Goal: Obtain resource: Obtain resource

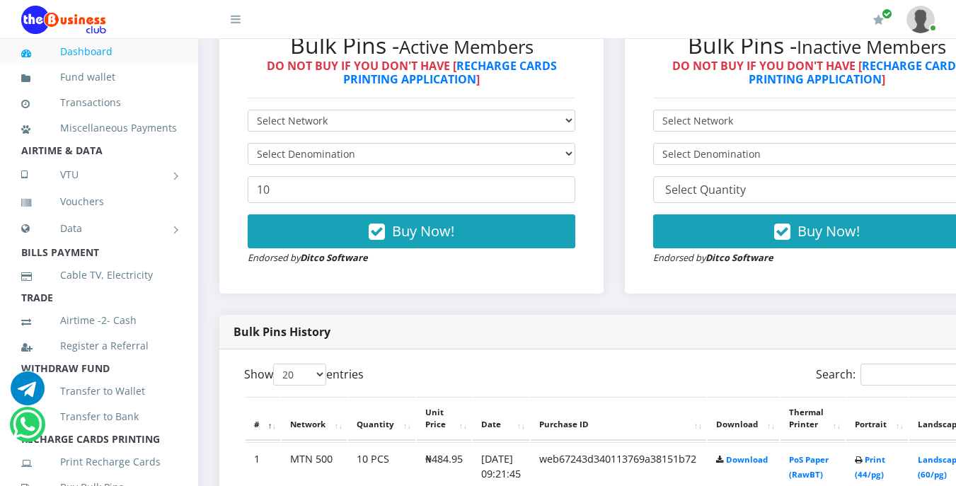
scroll to position [409, 0]
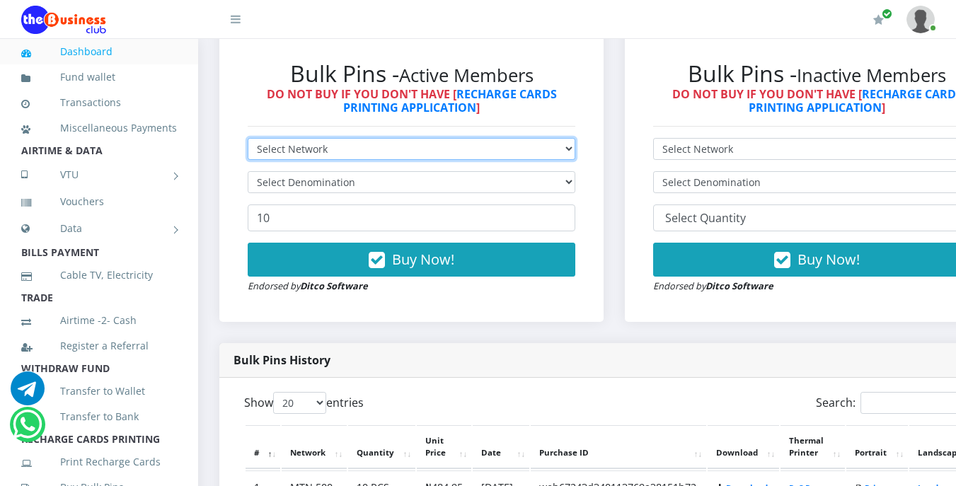
click at [325, 144] on select "Select Network MTN Globacom 9Mobile Airtel" at bounding box center [412, 149] width 328 height 22
click at [330, 147] on select "Select Network MTN Globacom 9Mobile Airtel" at bounding box center [412, 149] width 328 height 22
select select "MTN"
click at [248, 141] on select "Select Network MTN Globacom 9Mobile Airtel" at bounding box center [412, 149] width 328 height 22
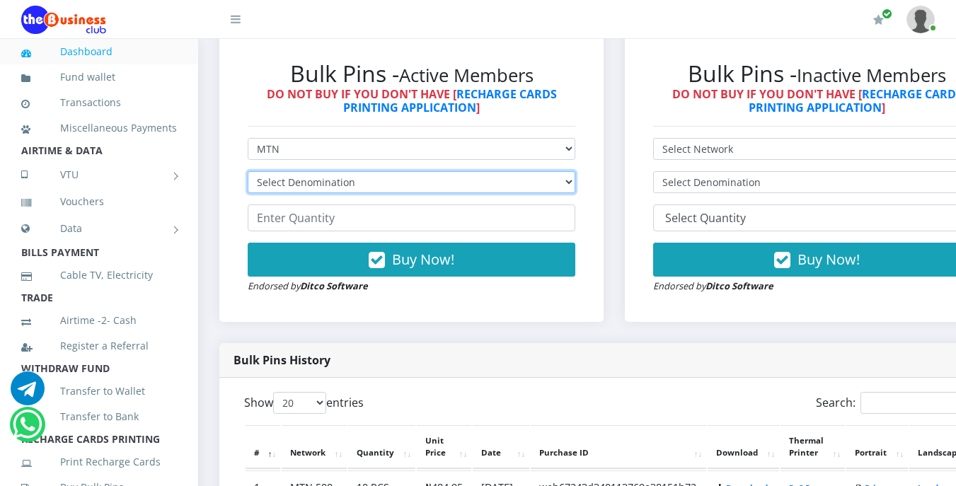
click at [354, 185] on select "Select Denomination MTN NGN100 - ₦96.99 MTN NGN200 - ₦193.98 MTN NGN400 - ₦387.…" at bounding box center [412, 182] width 328 height 22
select select "96.99-100"
click at [248, 174] on select "Select Denomination MTN NGN100 - ₦96.99 MTN NGN200 - ₦193.98 MTN NGN400 - ₦387.…" at bounding box center [412, 182] width 328 height 22
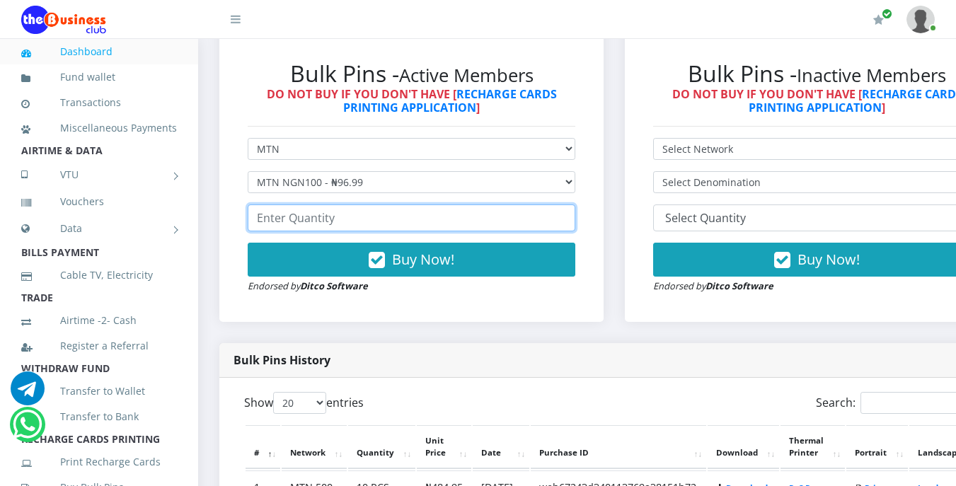
click at [358, 226] on input "number" at bounding box center [412, 217] width 328 height 27
type input "3"
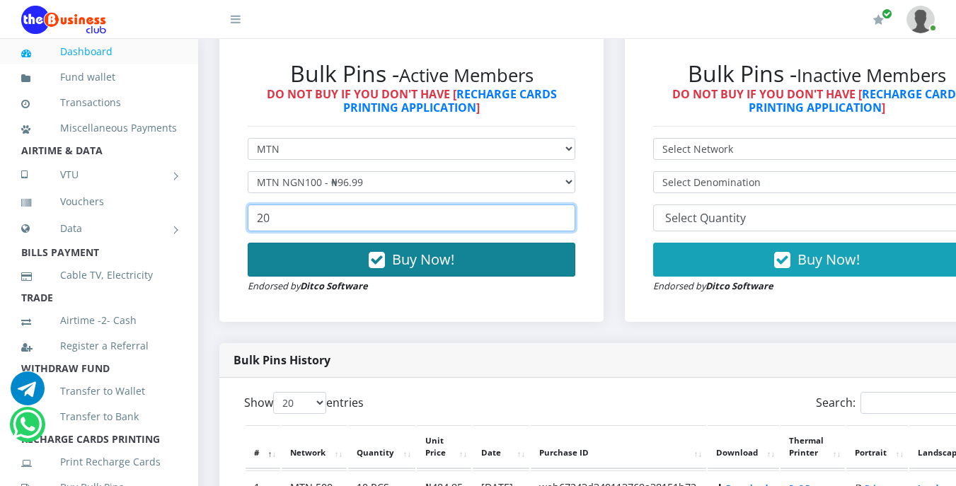
type input "20"
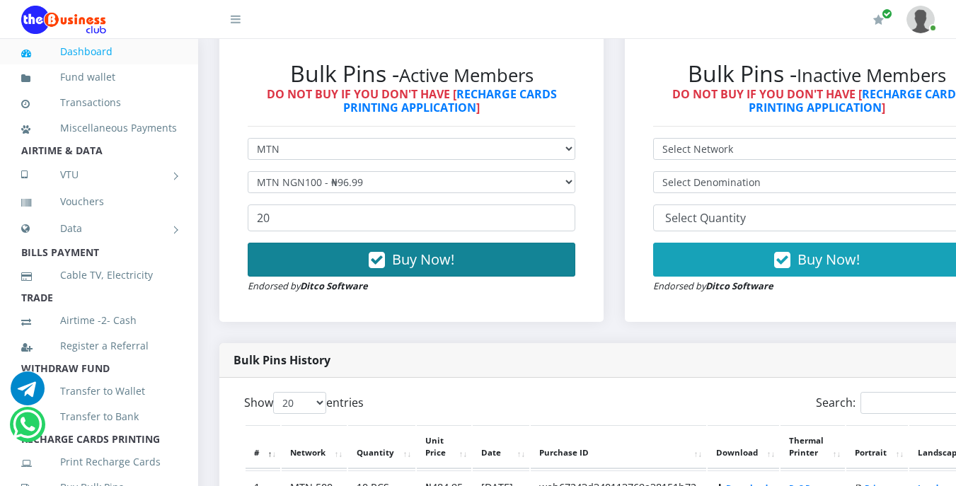
click at [401, 262] on span "Buy Now!" at bounding box center [423, 259] width 62 height 19
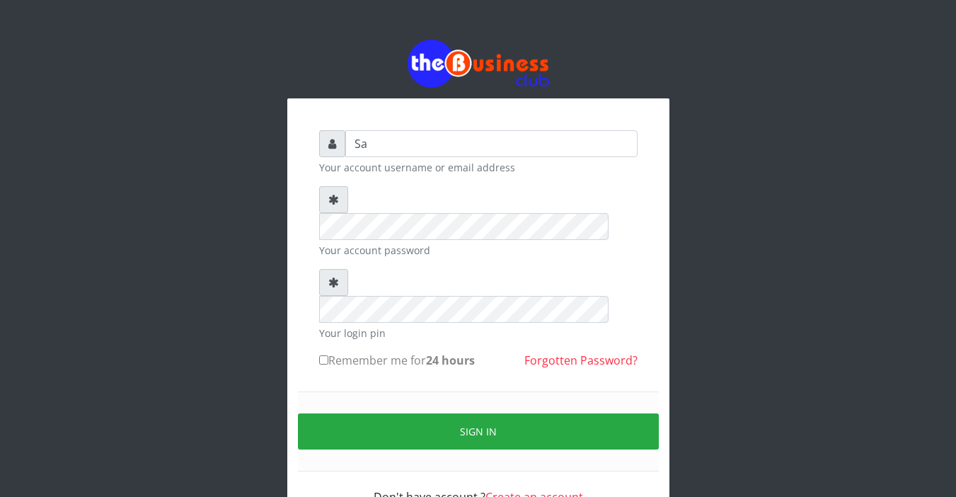
type input "S"
type input "sarahadesode"
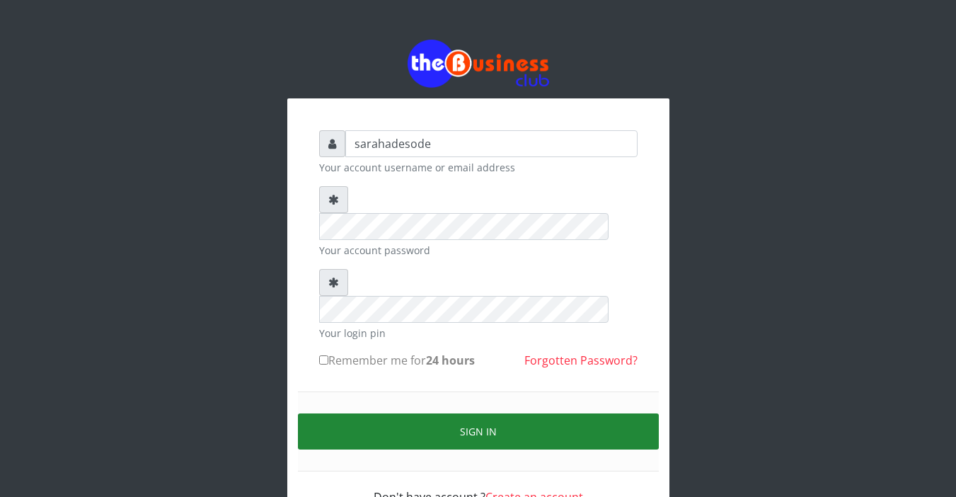
click at [473, 413] on button "Sign in" at bounding box center [478, 431] width 361 height 36
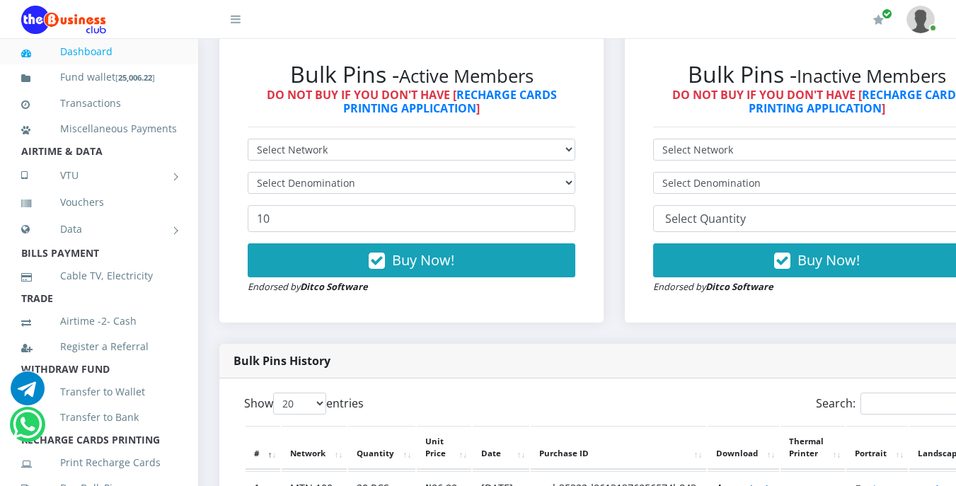
scroll to position [453, 0]
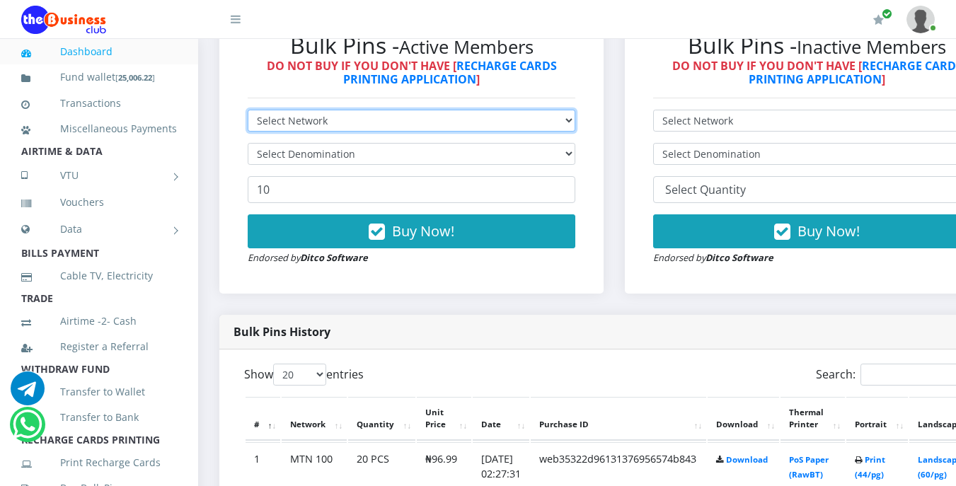
click at [345, 121] on select "Select Network MTN Globacom 9Mobile Airtel" at bounding box center [412, 121] width 328 height 22
select select "Glo"
click at [248, 112] on select "Select Network MTN Globacom 9Mobile Airtel" at bounding box center [412, 121] width 328 height 22
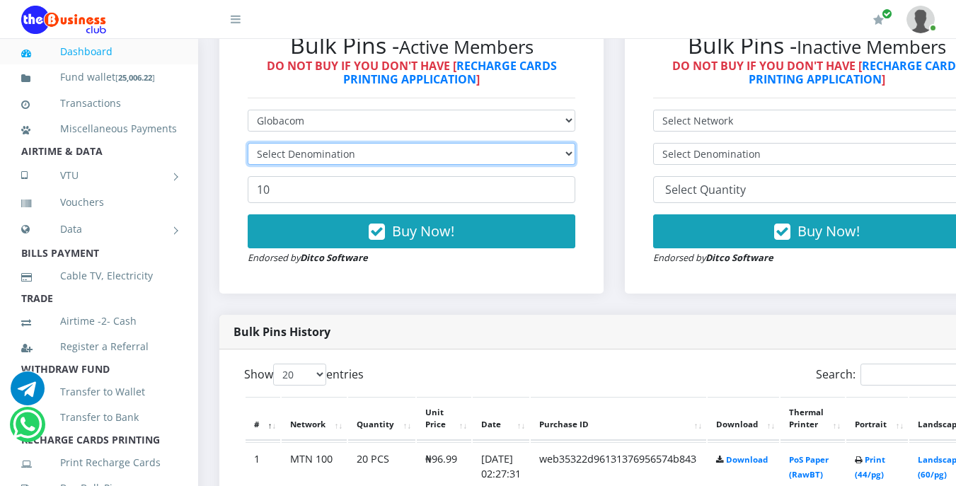
click at [335, 159] on select "Select Denomination" at bounding box center [412, 154] width 328 height 22
click at [345, 157] on select "Select Denomination" at bounding box center [412, 154] width 328 height 22
click at [345, 158] on select "Select Denomination" at bounding box center [412, 154] width 328 height 22
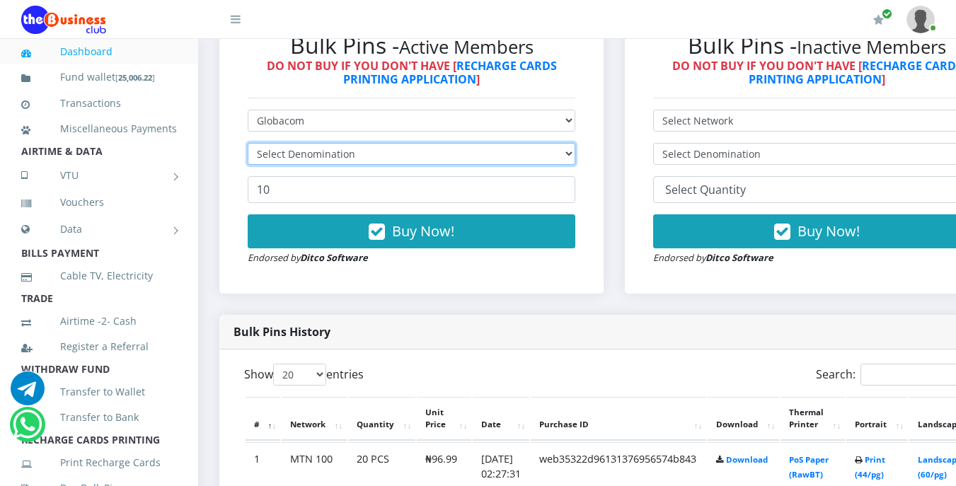
click at [345, 158] on select "Select Denomination" at bounding box center [412, 154] width 328 height 22
click at [346, 157] on select "Select Denomination" at bounding box center [412, 154] width 328 height 22
click at [105, 161] on li "AIRTIME & DATA" at bounding box center [99, 152] width 198 height 20
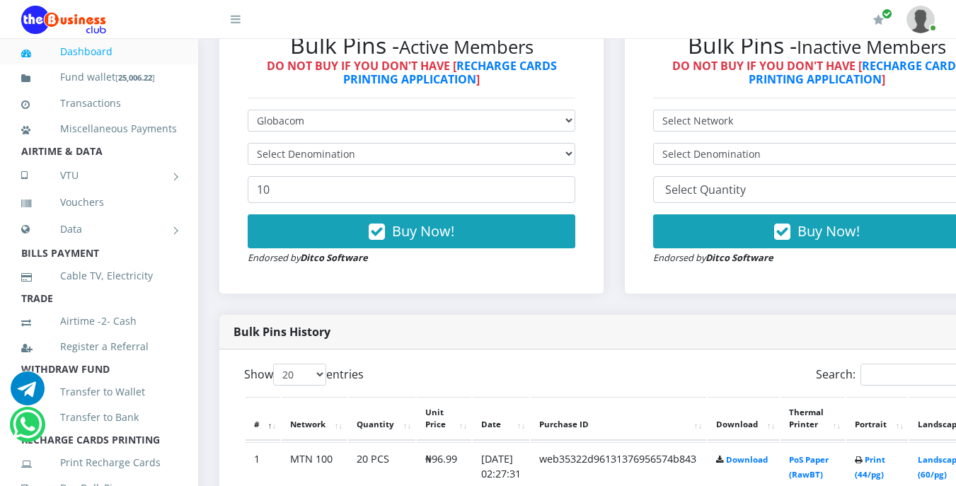
click at [105, 161] on li "AIRTIME & DATA" at bounding box center [99, 152] width 198 height 20
click at [103, 161] on li "AIRTIME & DATA" at bounding box center [99, 152] width 198 height 20
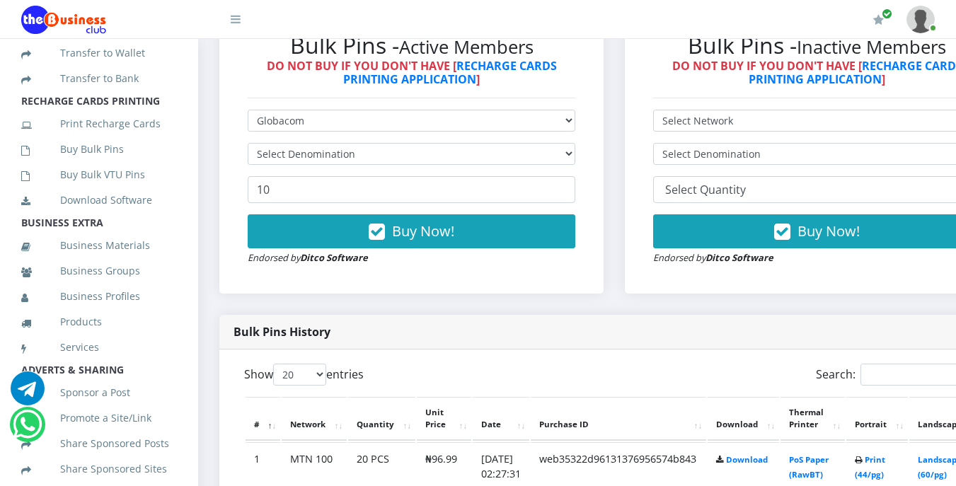
scroll to position [340, 0]
click at [103, 165] on link "Buy Bulk Pins" at bounding box center [99, 148] width 156 height 33
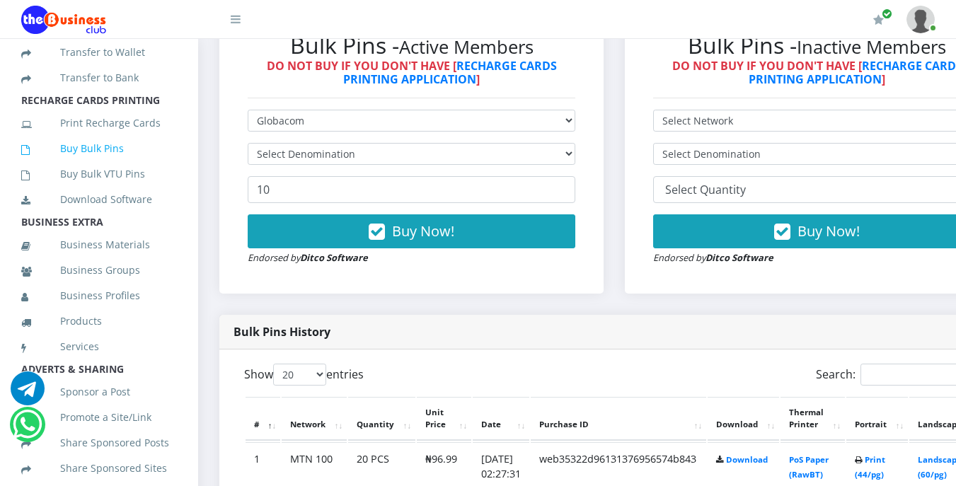
click at [103, 165] on link "Buy Bulk Pins" at bounding box center [99, 148] width 156 height 33
click at [105, 165] on link "Buy Bulk Pins" at bounding box center [99, 148] width 156 height 33
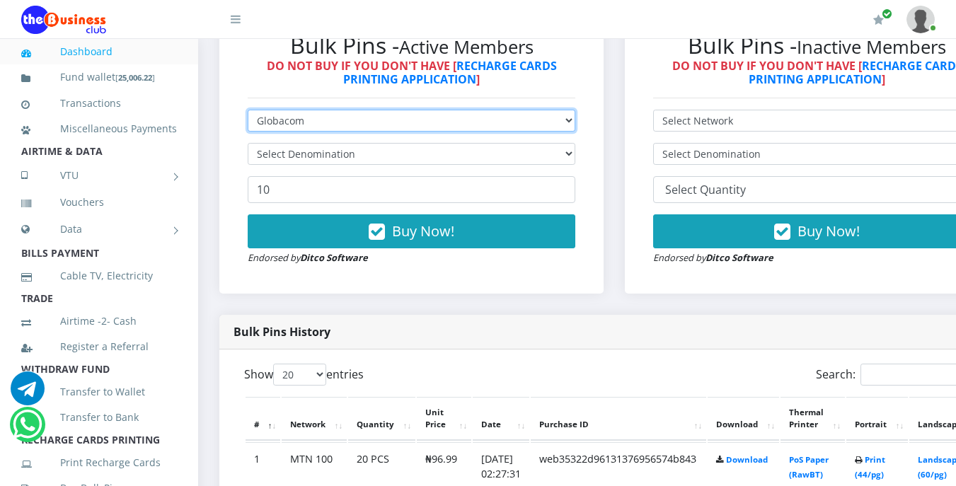
click at [329, 126] on select "Select Network MTN Globacom 9Mobile Airtel" at bounding box center [412, 121] width 328 height 22
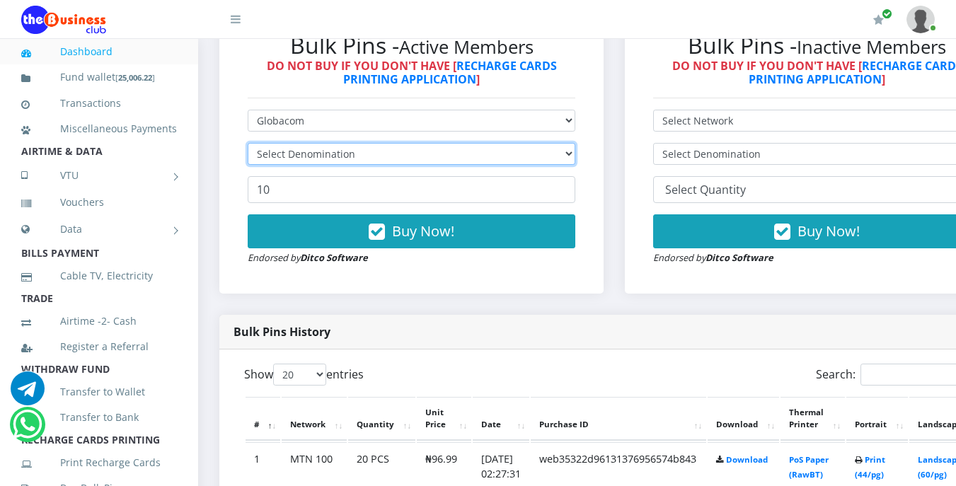
click at [327, 156] on select "Select Denomination" at bounding box center [412, 154] width 328 height 22
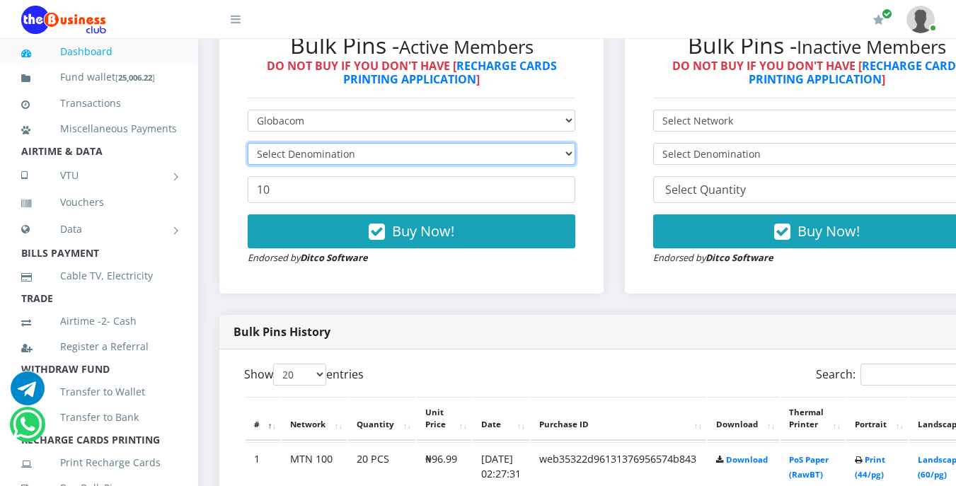
click at [316, 151] on select "Select Denomination" at bounding box center [412, 154] width 328 height 22
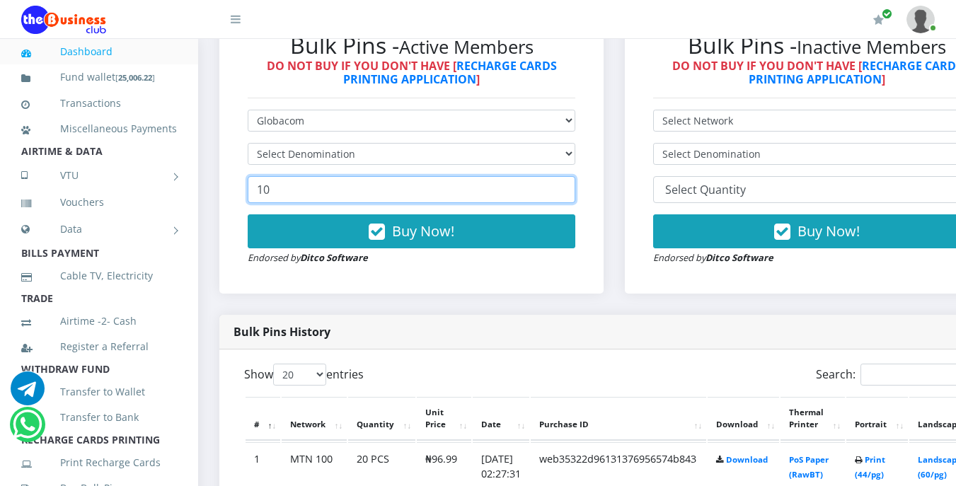
click at [290, 191] on input "10" at bounding box center [412, 189] width 328 height 27
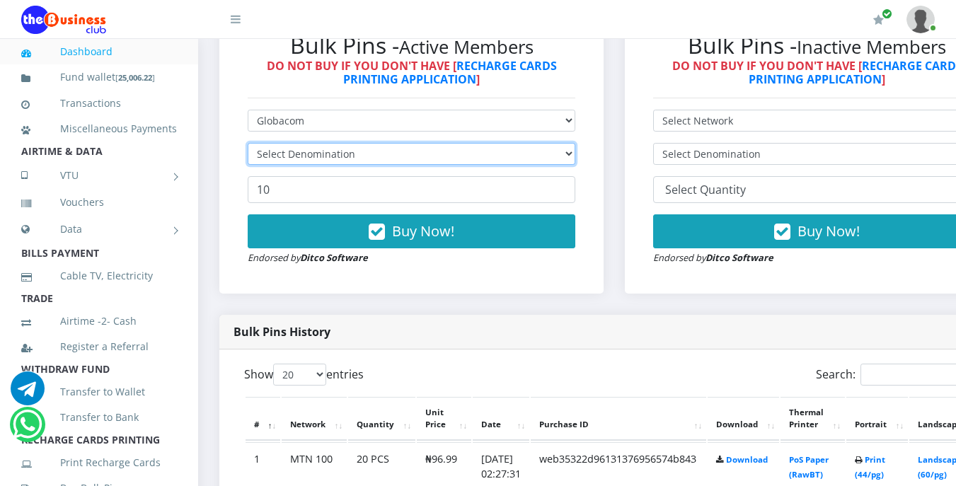
click at [334, 156] on select "Select Denomination" at bounding box center [412, 154] width 328 height 22
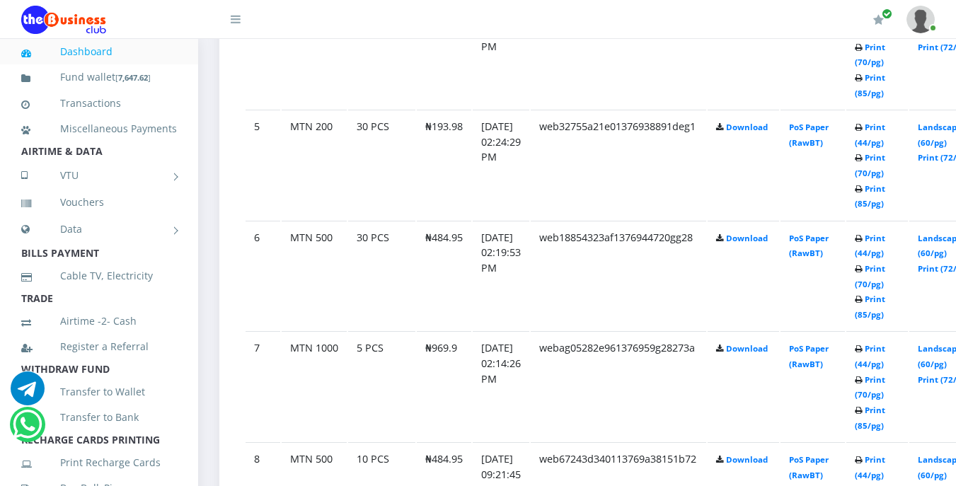
scroll to position [1230, 0]
click at [885, 350] on link "Print (44/pg)" at bounding box center [870, 355] width 30 height 26
click at [885, 349] on link "Print (44/pg)" at bounding box center [870, 355] width 30 height 26
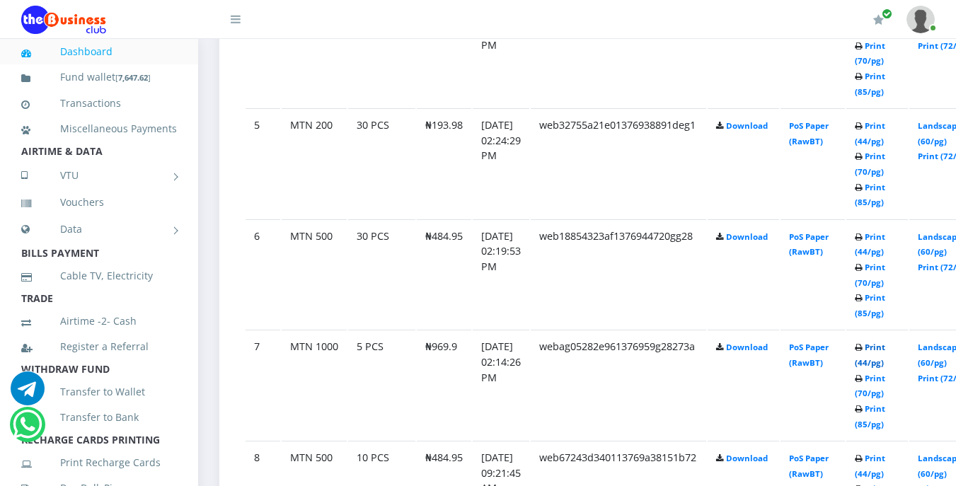
click at [885, 347] on link "Print (44/pg)" at bounding box center [870, 355] width 30 height 26
click at [885, 349] on link "Print (44/pg)" at bounding box center [870, 355] width 30 height 26
click at [885, 348] on link "Print (44/pg)" at bounding box center [870, 355] width 30 height 26
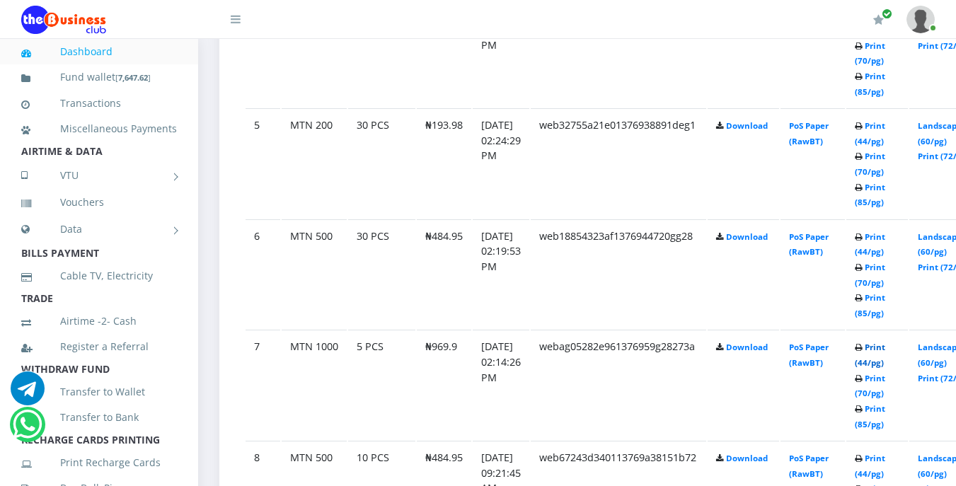
click at [885, 348] on link "Print (44/pg)" at bounding box center [870, 355] width 30 height 26
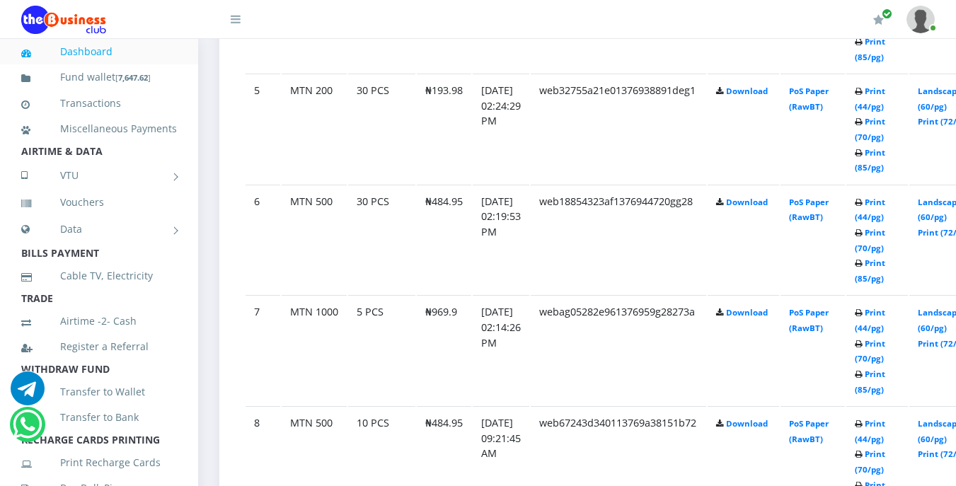
scroll to position [1230, 0]
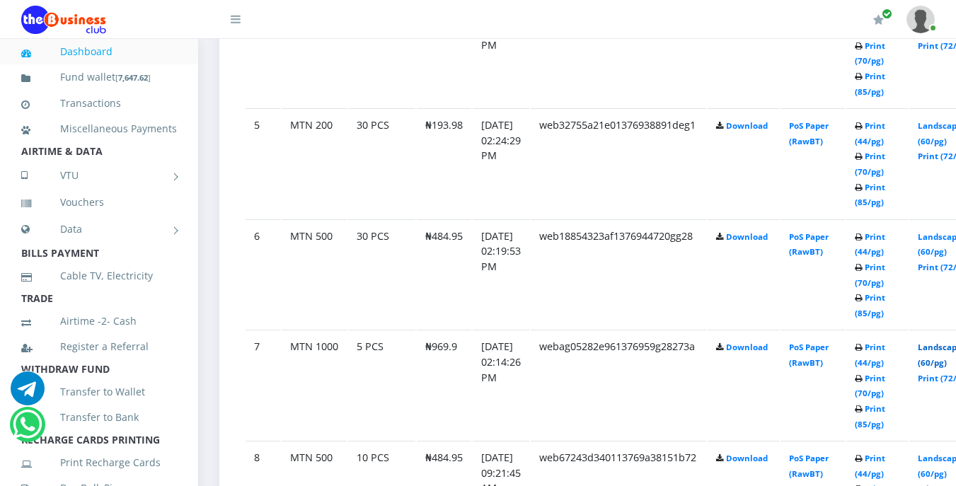
click at [951, 349] on link "Landscape (60/pg)" at bounding box center [940, 355] width 44 height 26
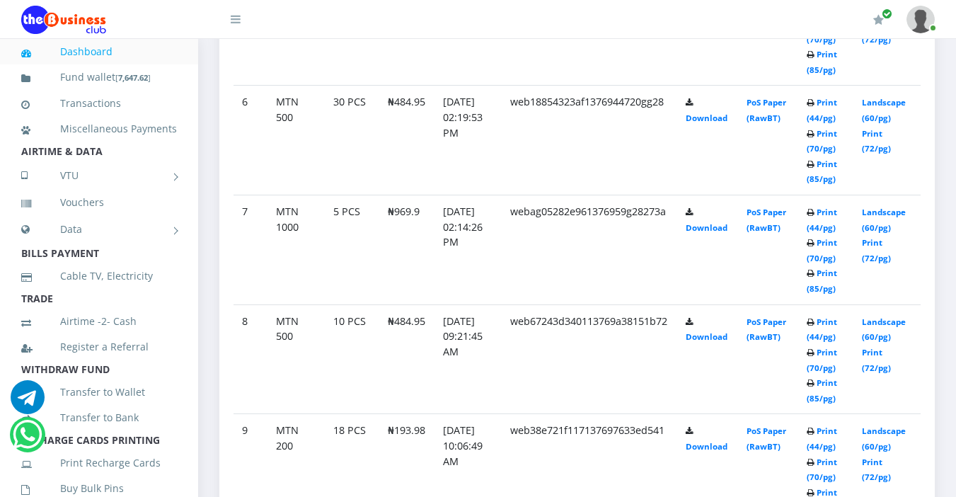
scroll to position [1252, 0]
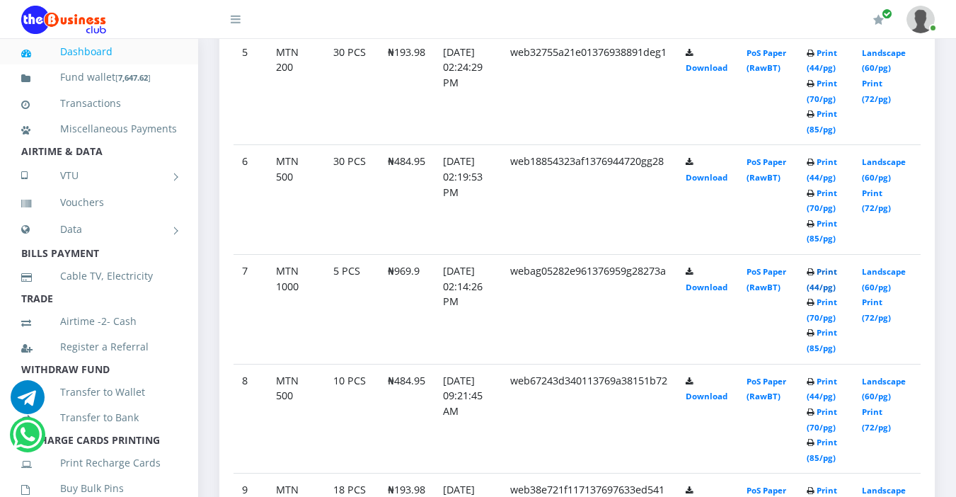
click at [833, 269] on link "Print (44/pg)" at bounding box center [822, 279] width 30 height 26
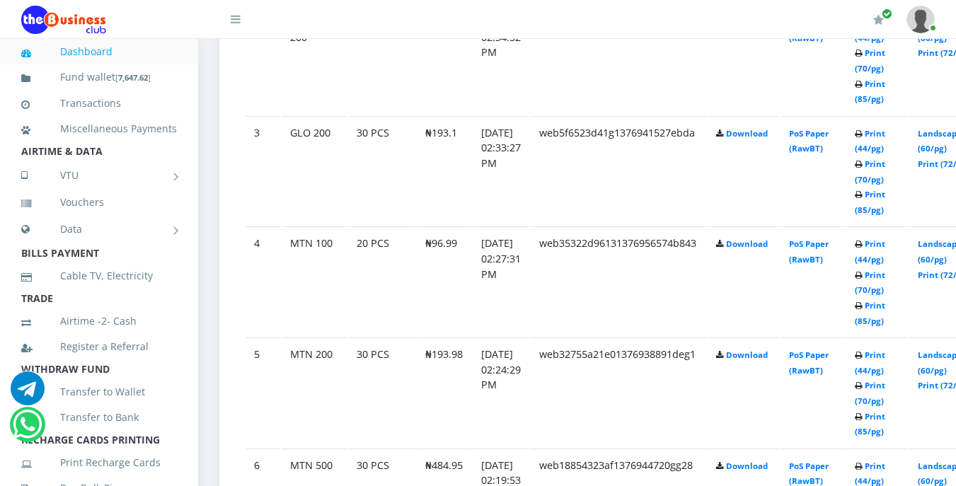
scroll to position [1019, 0]
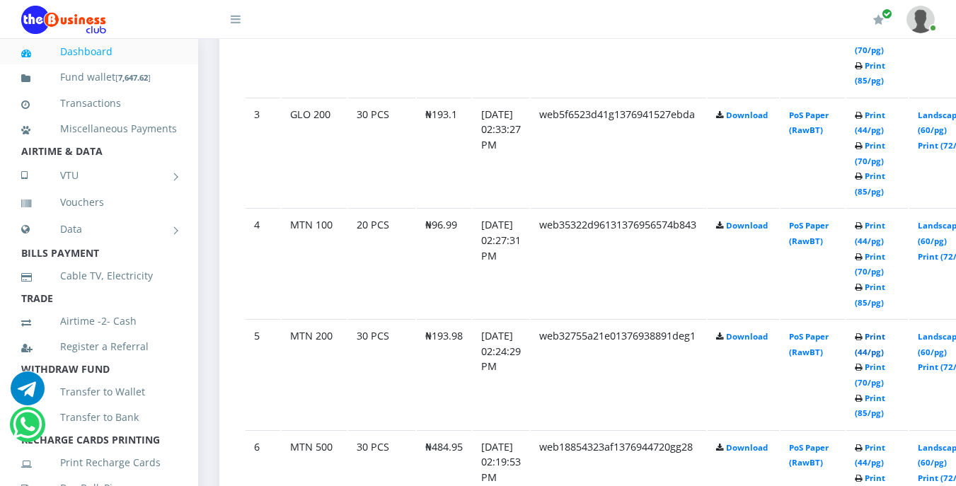
click at [885, 336] on link "Print (44/pg)" at bounding box center [870, 344] width 30 height 26
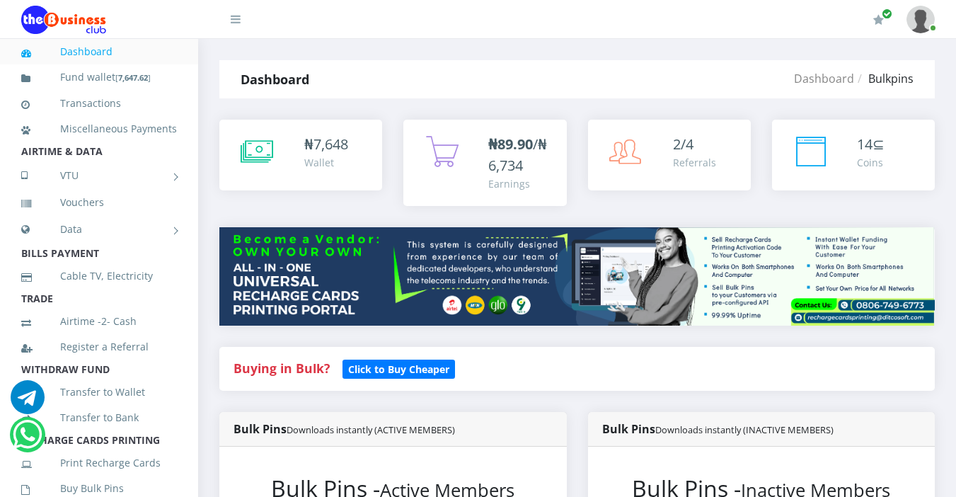
scroll to position [906, 0]
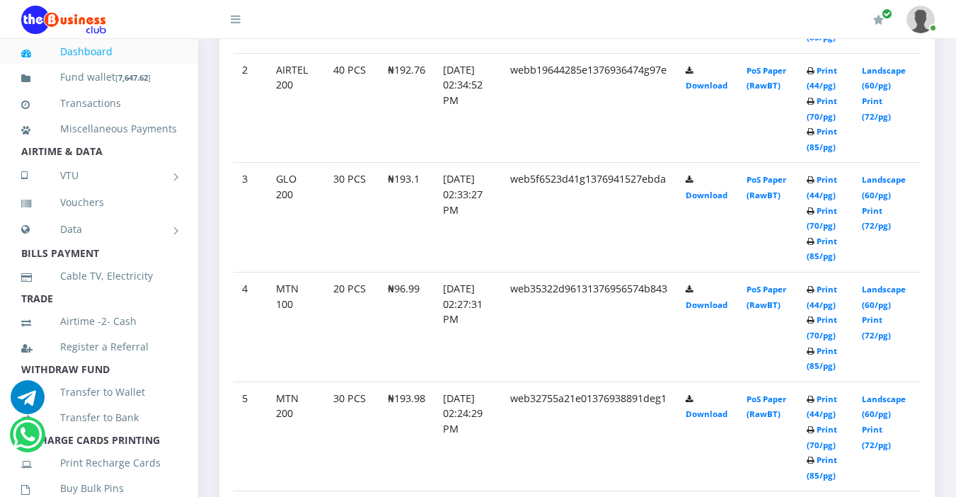
click at [828, 396] on link "Print (44/pg)" at bounding box center [822, 406] width 30 height 26
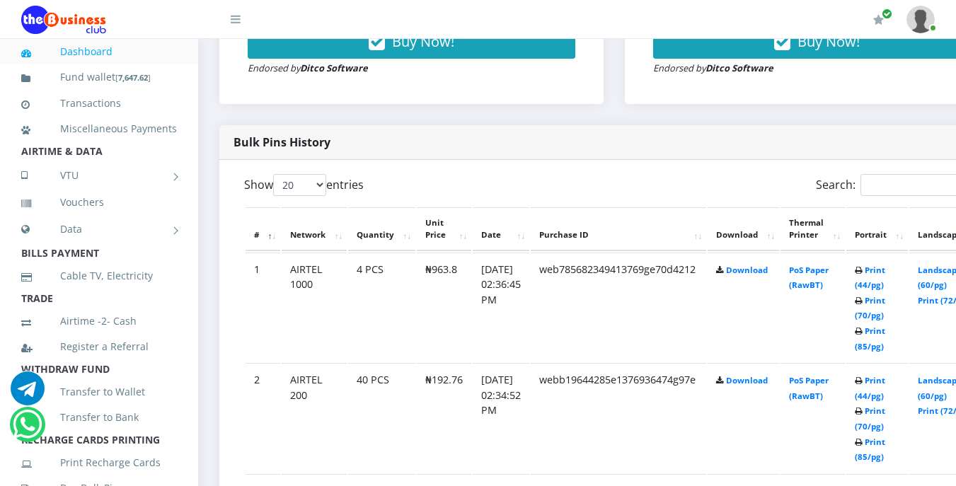
scroll to position [792, 0]
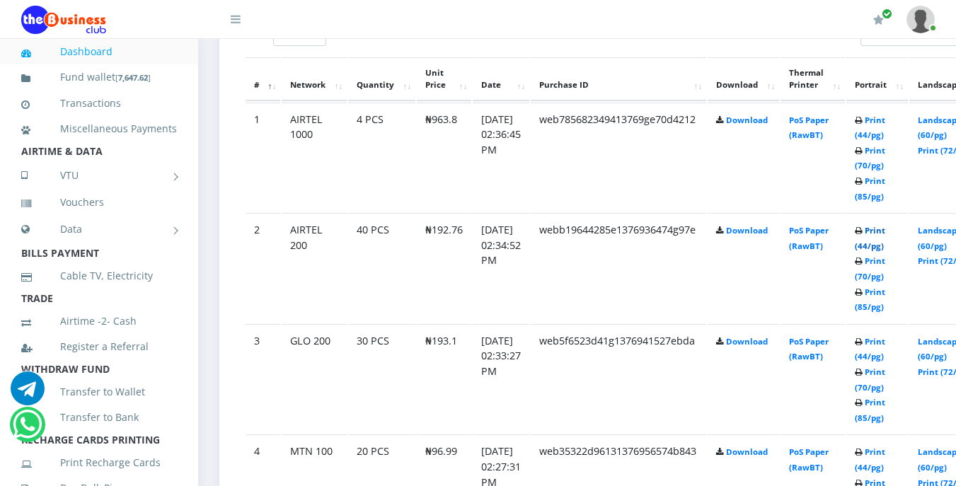
click at [885, 234] on link "Print (44/pg)" at bounding box center [870, 238] width 30 height 26
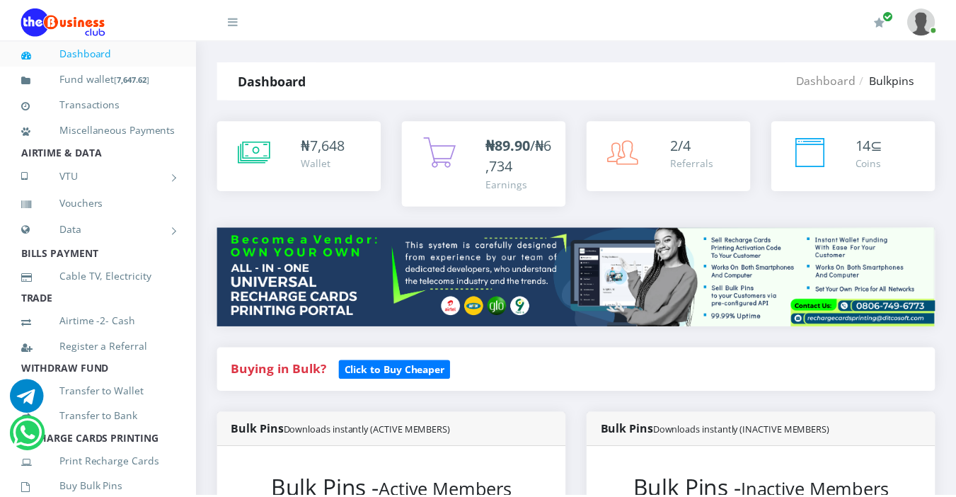
scroll to position [839, 0]
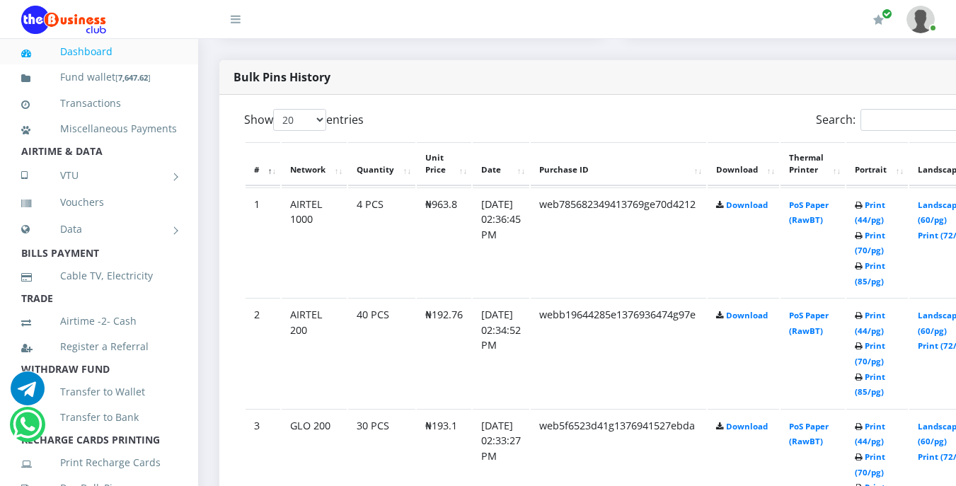
scroll to position [736, 0]
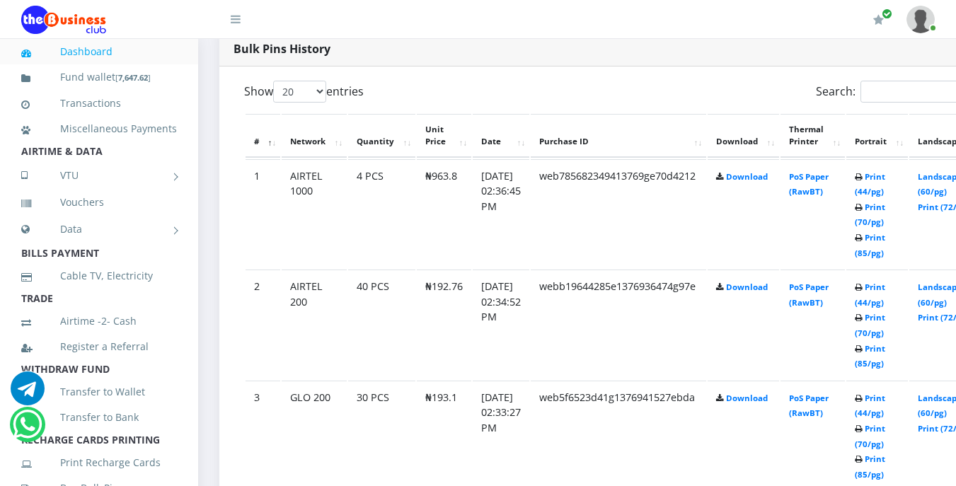
click at [884, 393] on b "Print (44/pg) Print (70/pg) Print (85/pg)" at bounding box center [870, 436] width 30 height 87
click at [885, 393] on link "Print (44/pg)" at bounding box center [870, 406] width 30 height 26
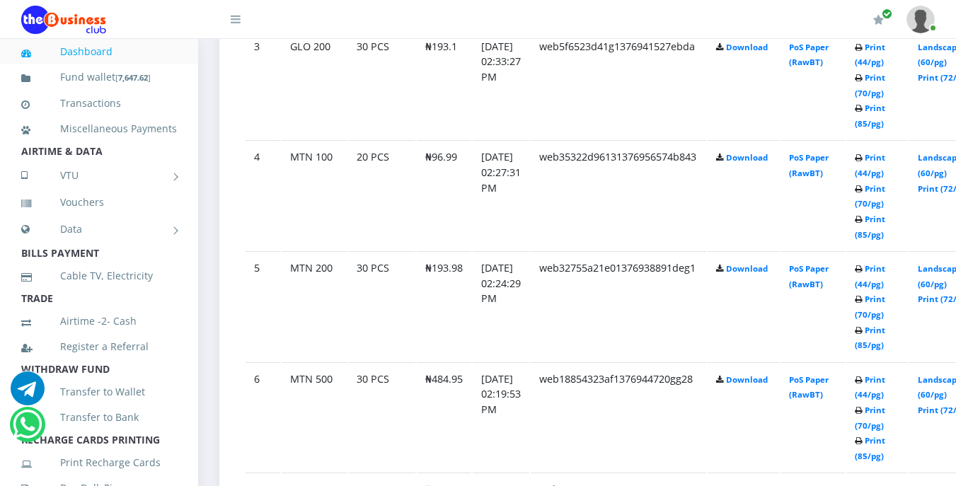
scroll to position [1088, 0]
click at [885, 378] on link "Print (44/pg)" at bounding box center [870, 386] width 30 height 26
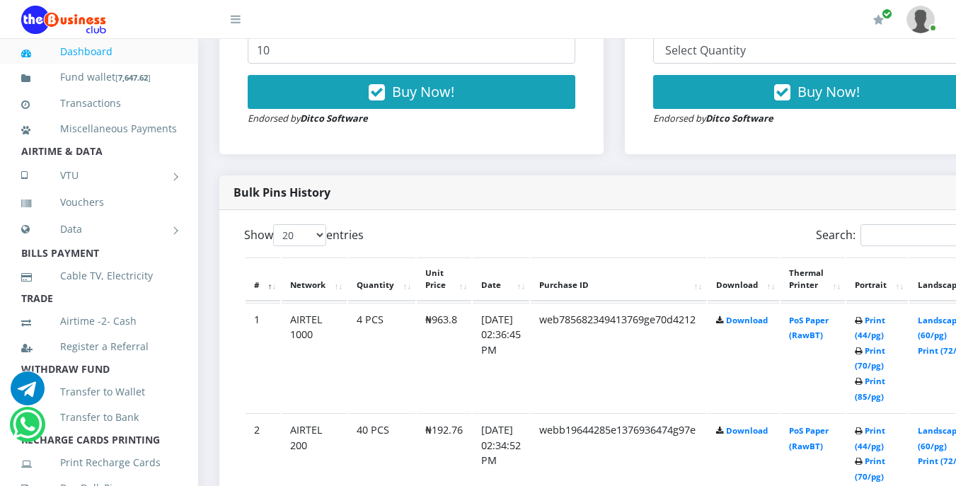
scroll to position [594, 0]
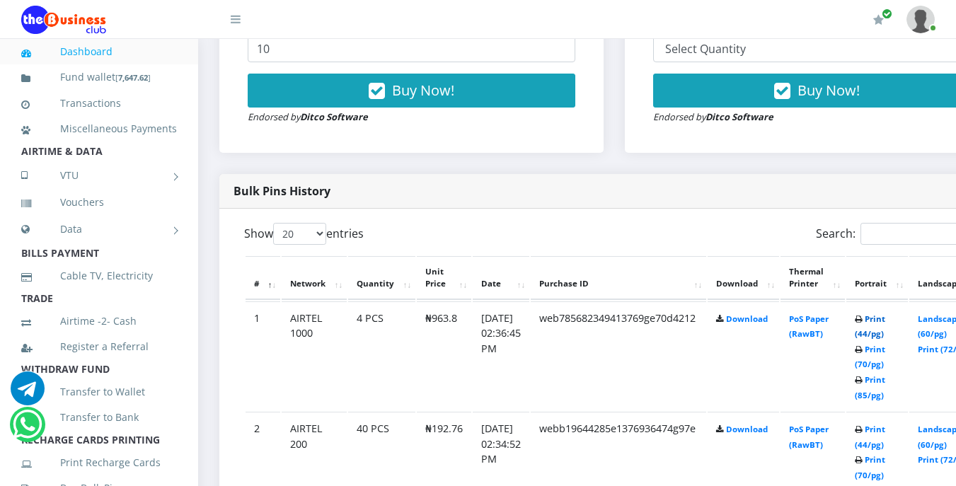
click at [885, 321] on link "Print (44/pg)" at bounding box center [870, 326] width 30 height 26
click at [885, 324] on link "Print (44/pg)" at bounding box center [870, 326] width 30 height 26
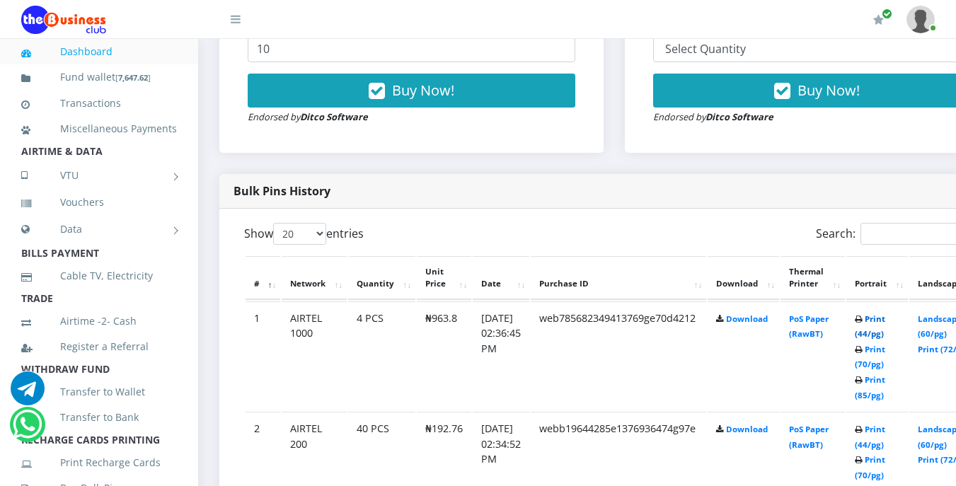
click at [885, 324] on link "Print (44/pg)" at bounding box center [870, 326] width 30 height 26
click at [885, 323] on link "Print (44/pg)" at bounding box center [870, 326] width 30 height 26
click at [885, 320] on link "Print (44/pg)" at bounding box center [870, 326] width 30 height 26
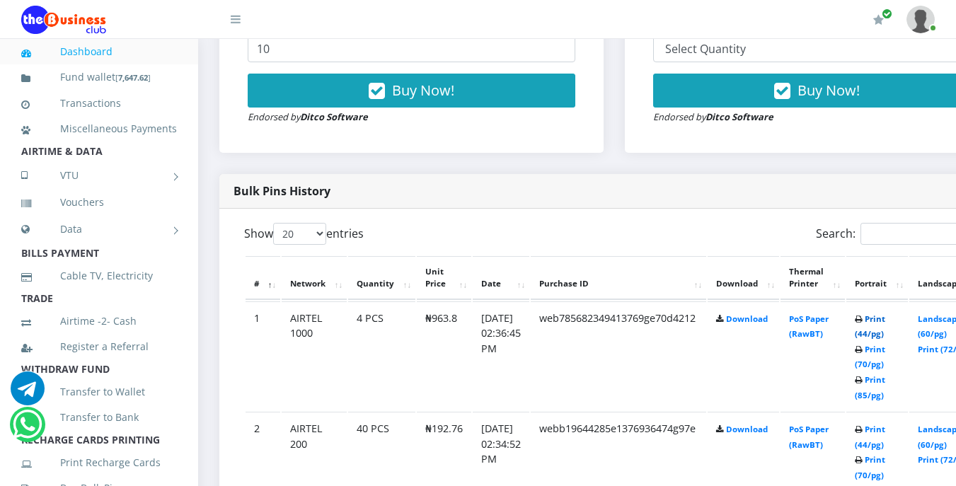
click at [885, 320] on link "Print (44/pg)" at bounding box center [870, 326] width 30 height 26
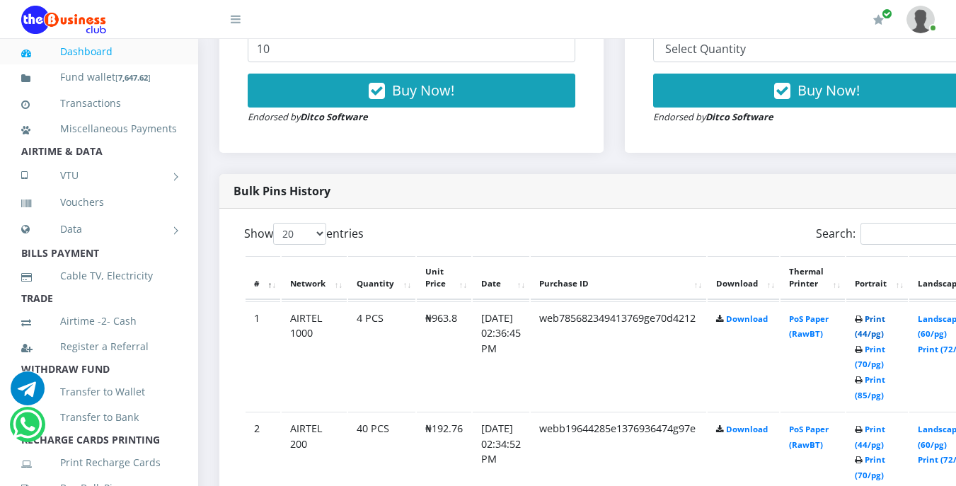
click at [885, 320] on link "Print (44/pg)" at bounding box center [870, 326] width 30 height 26
click at [885, 319] on link "Print (44/pg)" at bounding box center [870, 326] width 30 height 26
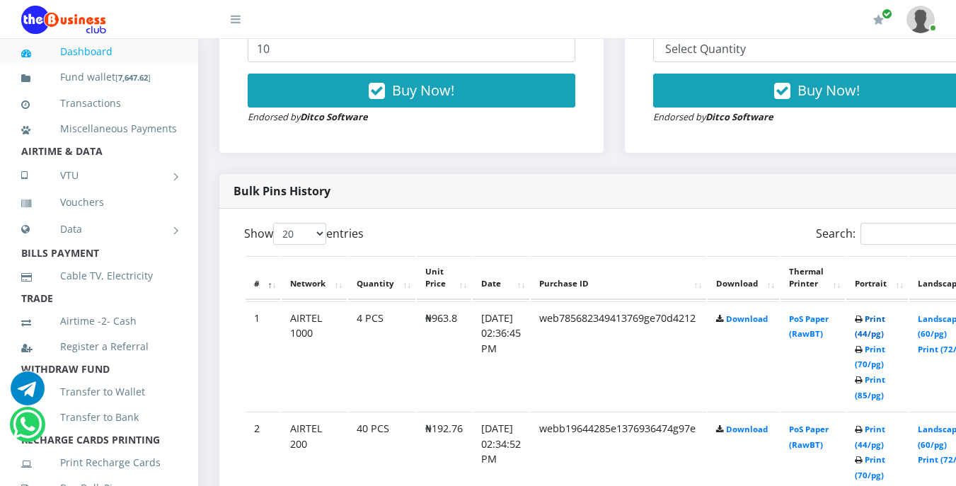
click at [885, 319] on link "Print (44/pg)" at bounding box center [870, 326] width 30 height 26
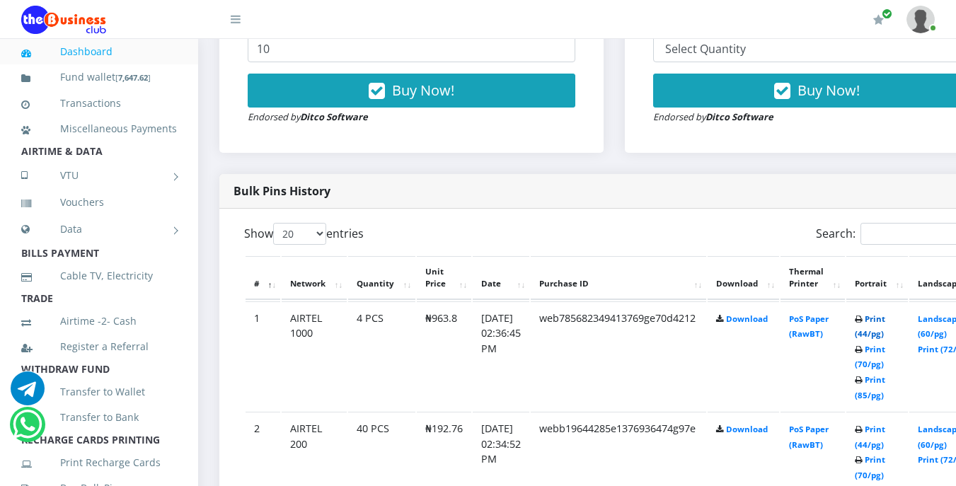
click at [885, 319] on link "Print (44/pg)" at bounding box center [870, 326] width 30 height 26
click at [885, 317] on link "Print (44/pg)" at bounding box center [870, 326] width 30 height 26
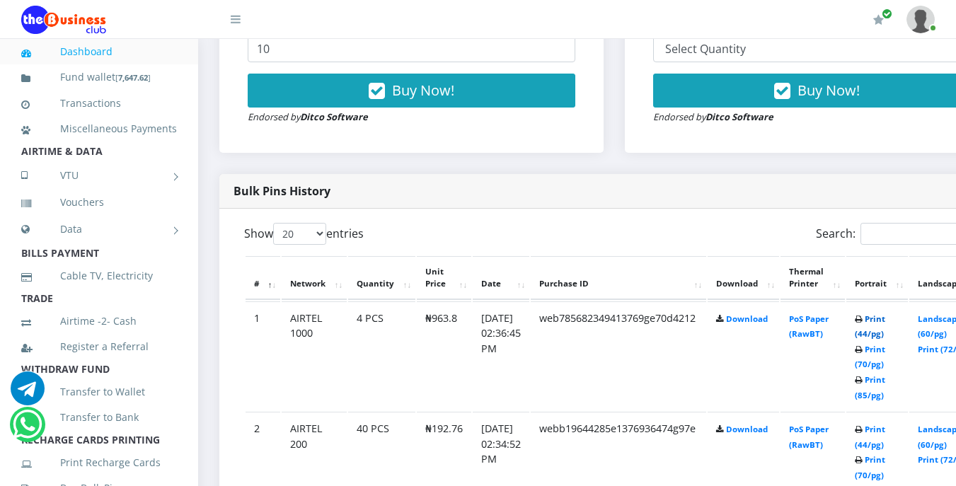
click at [885, 317] on link "Print (44/pg)" at bounding box center [870, 326] width 30 height 26
click at [885, 321] on link "Print (44/pg)" at bounding box center [870, 326] width 30 height 26
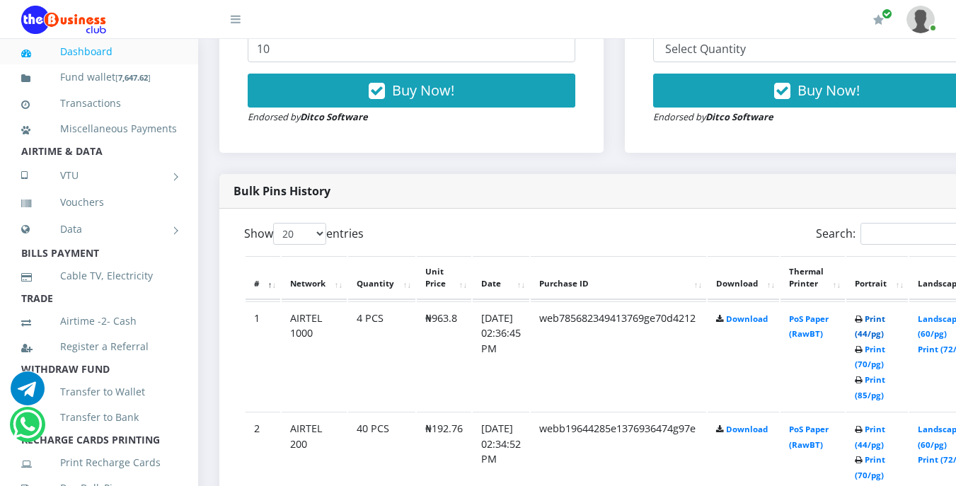
click at [885, 317] on link "Print (44/pg)" at bounding box center [870, 326] width 30 height 26
click at [885, 318] on link "Print (44/pg)" at bounding box center [870, 326] width 30 height 26
click at [885, 319] on link "Print (44/pg)" at bounding box center [870, 326] width 30 height 26
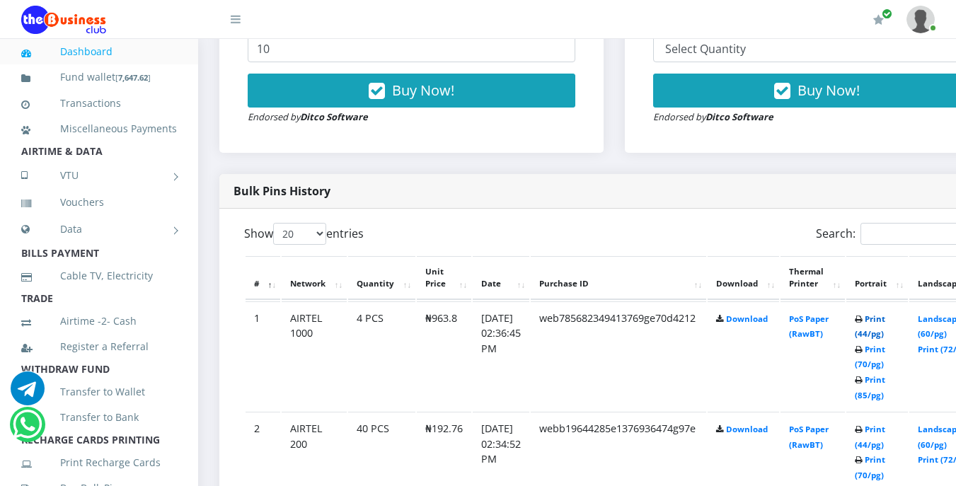
click at [885, 319] on link "Print (44/pg)" at bounding box center [870, 326] width 30 height 26
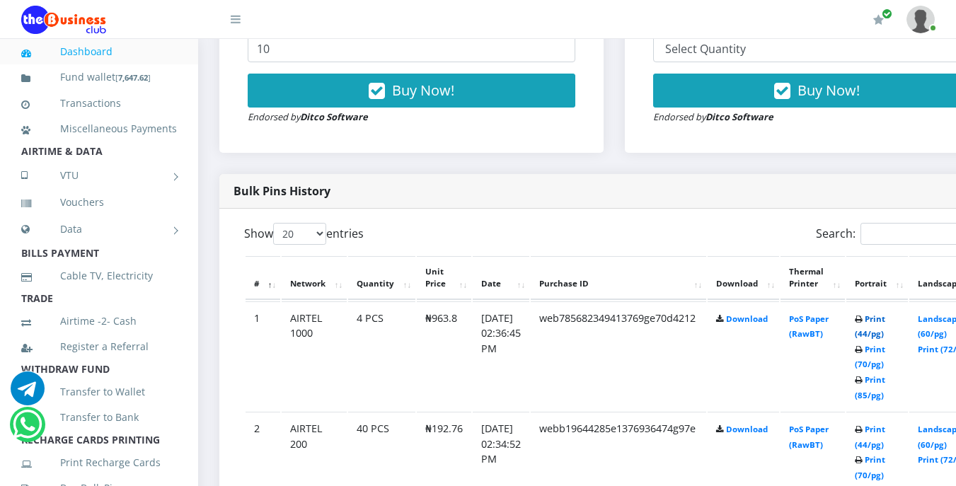
click at [885, 319] on link "Print (44/pg)" at bounding box center [870, 326] width 30 height 26
click at [885, 321] on link "Print (44/pg)" at bounding box center [870, 326] width 30 height 26
click at [885, 324] on link "Print (44/pg)" at bounding box center [870, 326] width 30 height 26
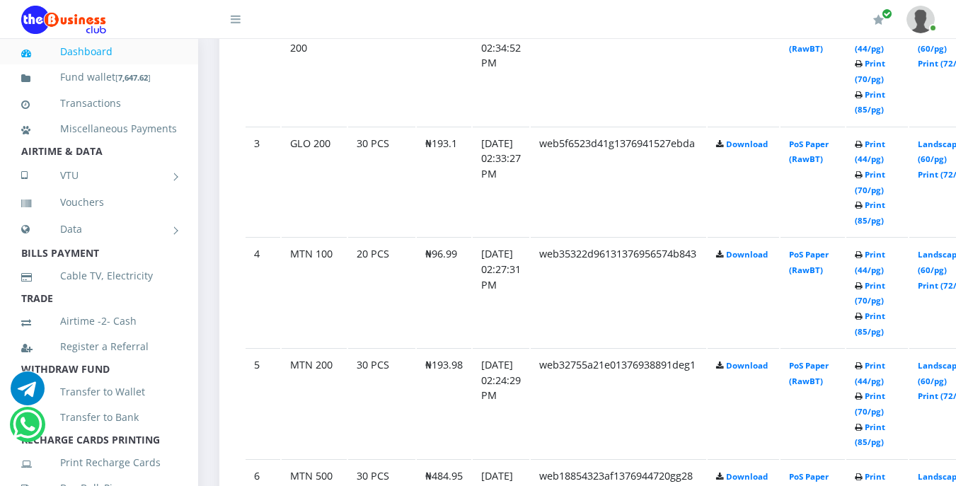
scroll to position [991, 0]
click at [885, 259] on link "Print (44/pg)" at bounding box center [870, 261] width 30 height 26
